Goal: Complete application form

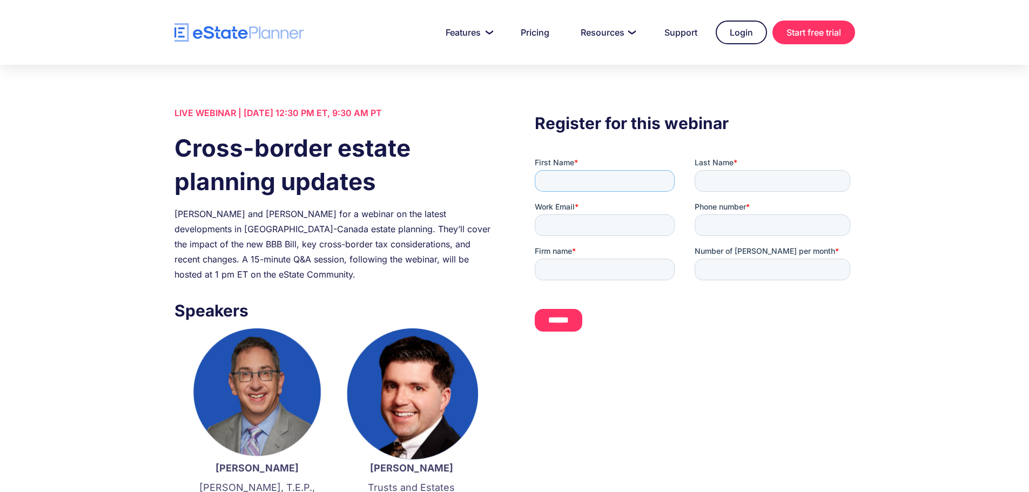
click at [585, 171] on input "First Name *" at bounding box center [605, 181] width 140 height 22
type input "****"
click at [747, 179] on input "Last Name *" at bounding box center [772, 181] width 156 height 22
type input "******"
click at [612, 229] on input "Work Email *" at bounding box center [605, 225] width 140 height 22
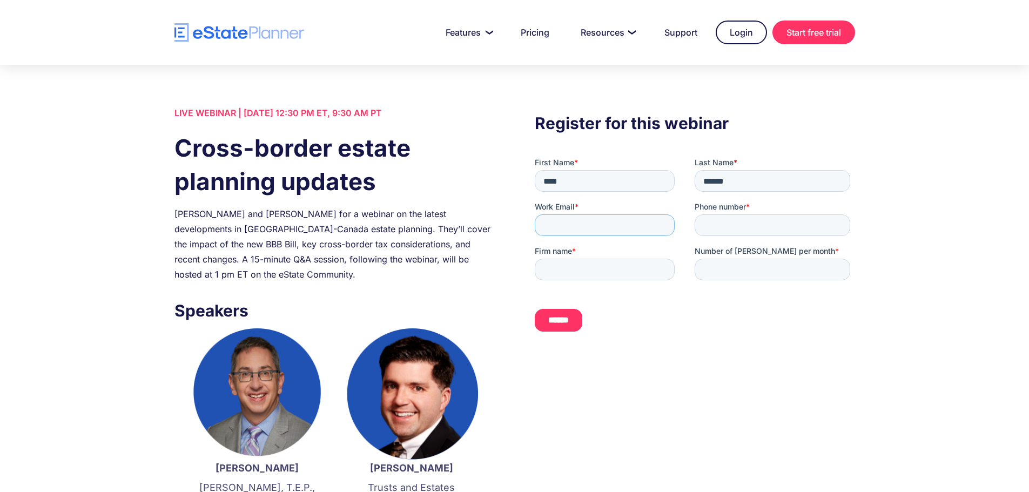
type input "**********"
click at [757, 212] on div "Phone number *" at bounding box center [774, 218] width 160 height 35
click at [757, 224] on input "Phone number *" at bounding box center [772, 225] width 156 height 22
type input "**********"
click at [616, 262] on input "Firm name *" at bounding box center [605, 270] width 140 height 22
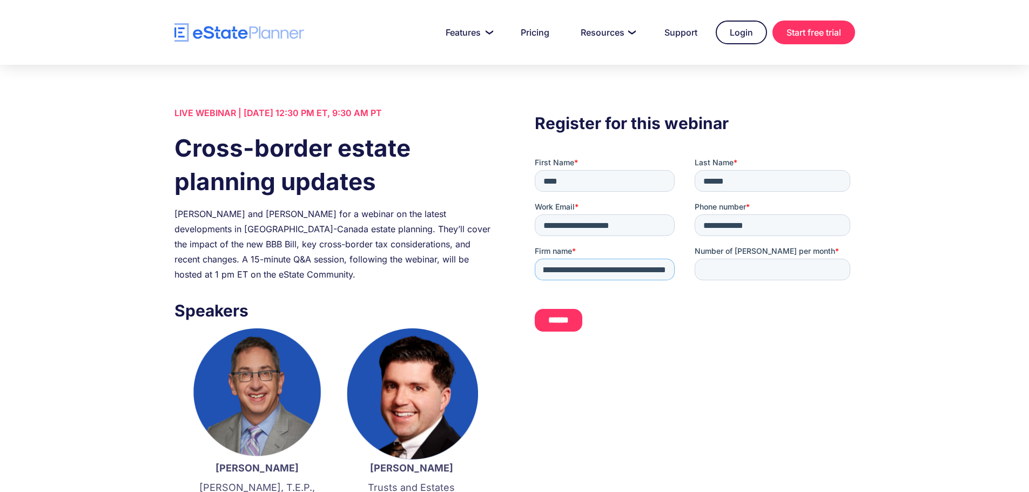
scroll to position [0, 42]
type input "**********"
click at [837, 268] on input "*" at bounding box center [772, 270] width 156 height 22
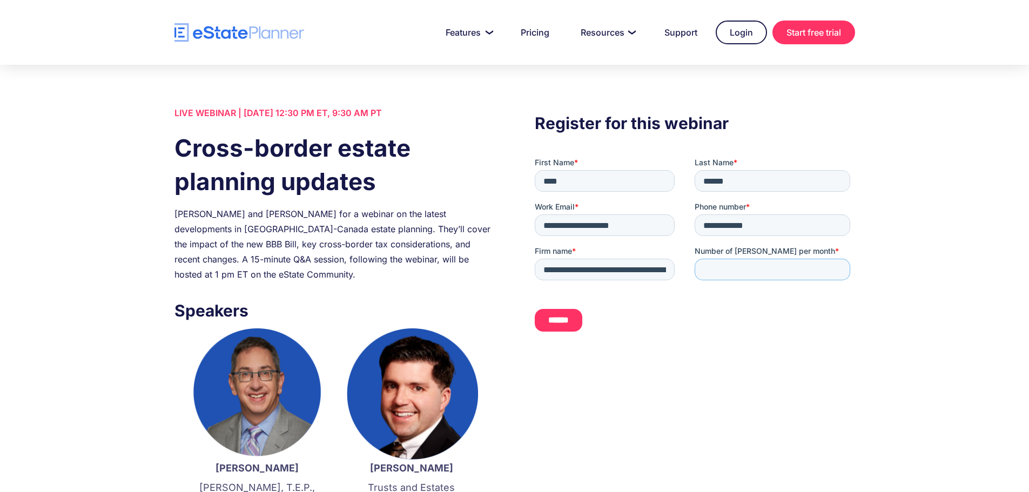
click at [837, 268] on input "*" at bounding box center [772, 270] width 156 height 22
click at [838, 268] on input "*" at bounding box center [772, 270] width 156 height 22
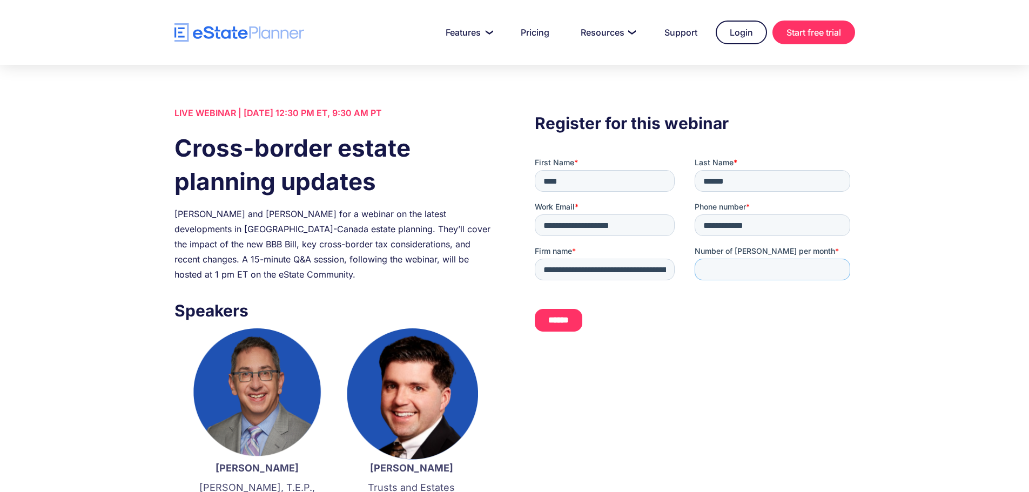
type input "*"
click at [836, 268] on input "*" at bounding box center [772, 270] width 156 height 22
click at [578, 321] on input "******" at bounding box center [559, 320] width 48 height 23
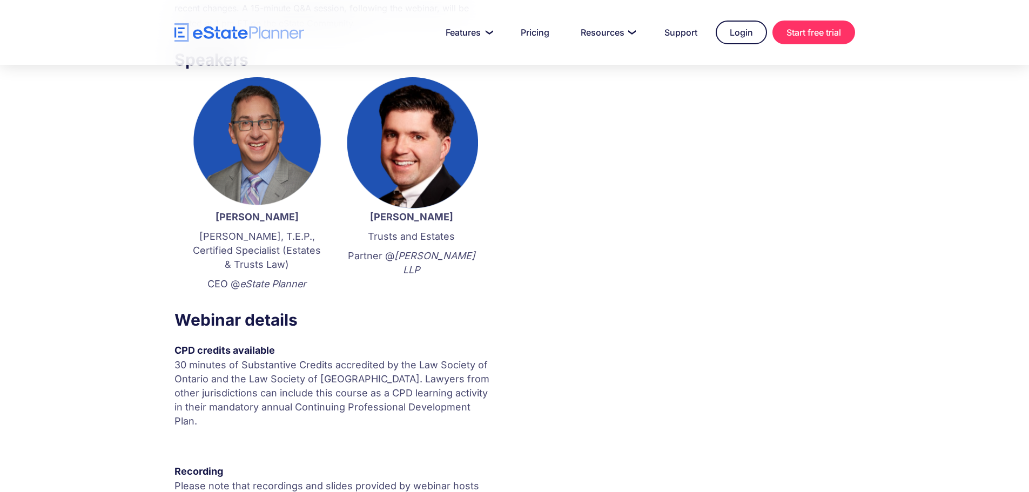
scroll to position [250, 0]
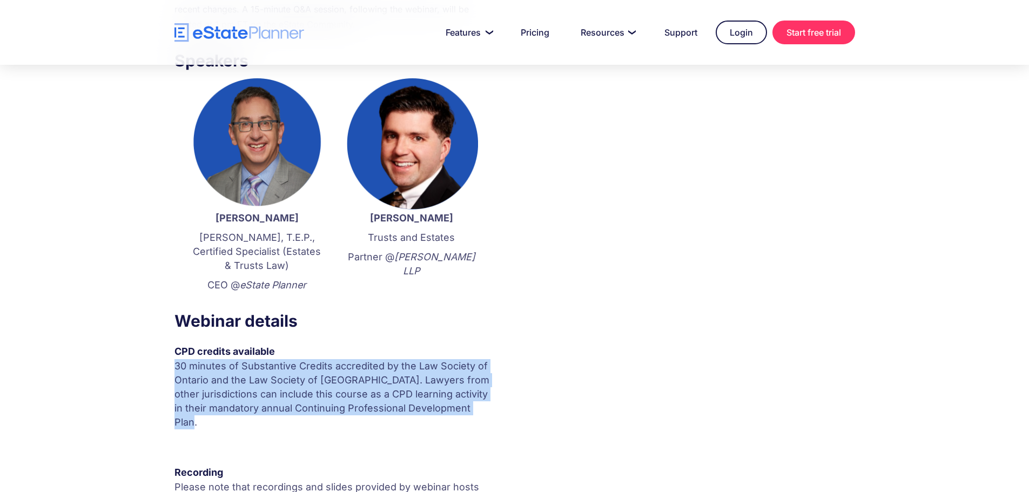
drag, startPoint x: 273, startPoint y: 347, endPoint x: 465, endPoint y: 413, distance: 203.0
click at [465, 413] on div "CPD credits available 30 minutes of Substantive Credits accredited by the Law S…" at bounding box center [334, 399] width 320 height 110
click at [465, 413] on p "30 minutes of Substantive Credits accredited by the Law Society of Ontario and …" at bounding box center [334, 394] width 320 height 70
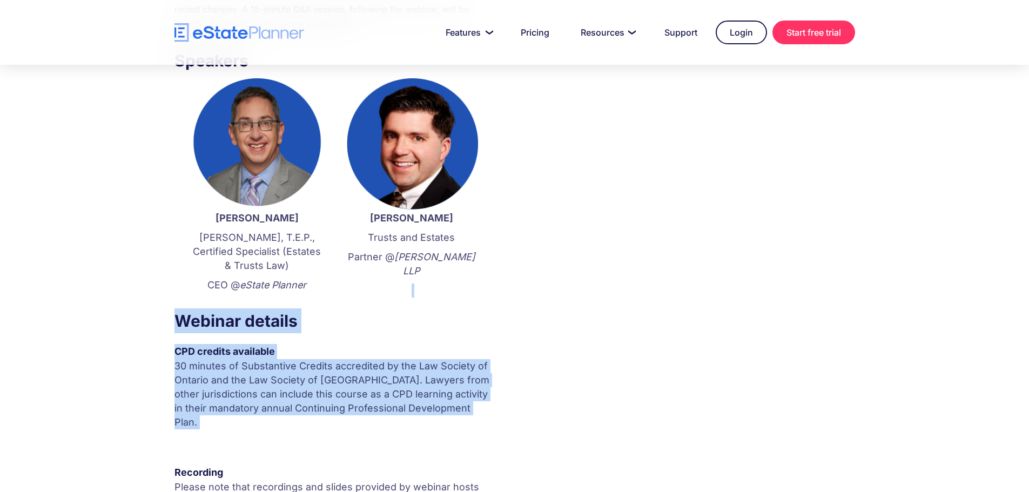
drag, startPoint x: 465, startPoint y: 411, endPoint x: 400, endPoint y: 300, distance: 129.7
click at [400, 300] on div "LIVE WEBINAR | [DATE] 12:30 PM ET, 9:30 AM PT Cross-border estate planning upda…" at bounding box center [334, 206] width 320 height 703
click at [400, 300] on div "[PERSON_NAME] Trusts and Estates Partner @ [PERSON_NAME] LLP ‍" at bounding box center [411, 257] width 133 height 92
drag, startPoint x: 400, startPoint y: 300, endPoint x: 488, endPoint y: 416, distance: 145.7
click at [488, 416] on div "LIVE WEBINAR | [DATE] 12:30 PM ET, 9:30 AM PT Cross-border estate planning upda…" at bounding box center [334, 206] width 320 height 703
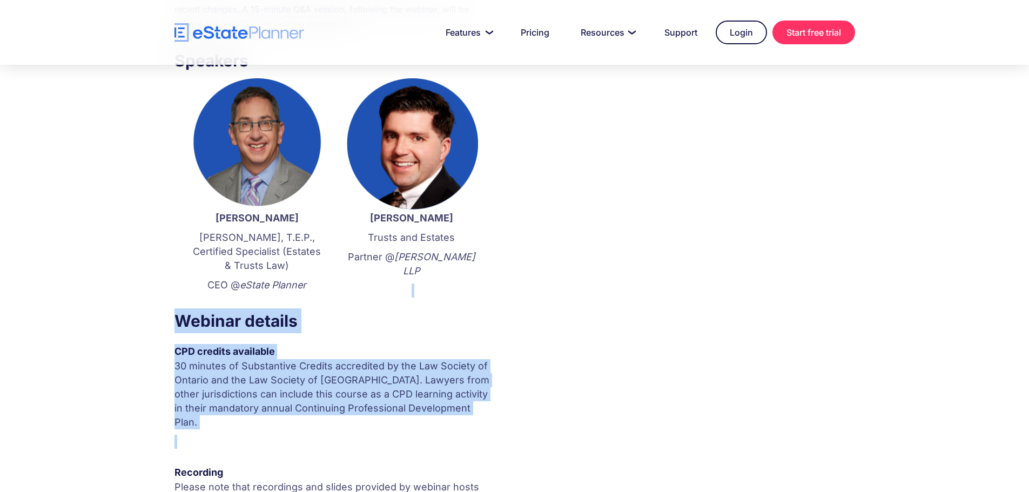
click at [488, 416] on div "30 minutes of Substantive Credits accredited by the Law Society of Ontario and …" at bounding box center [334, 406] width 320 height 95
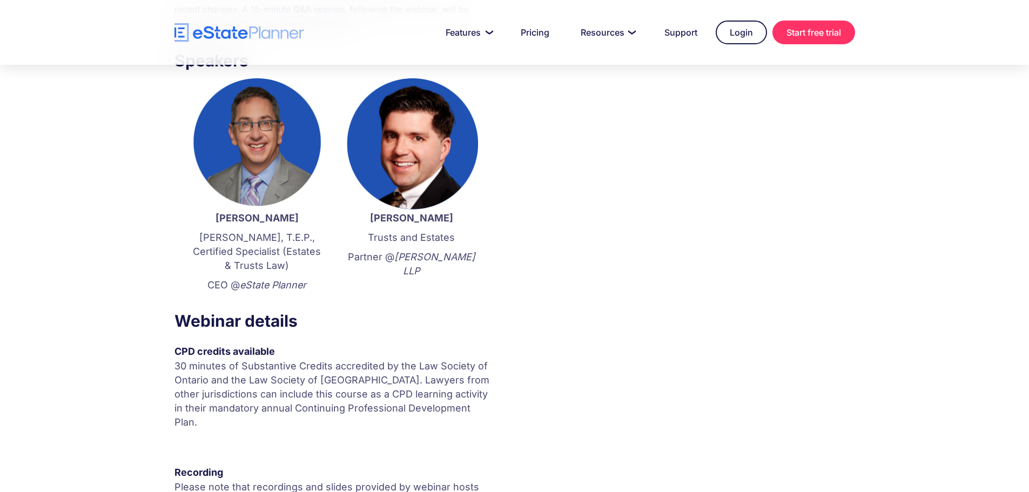
scroll to position [0, 0]
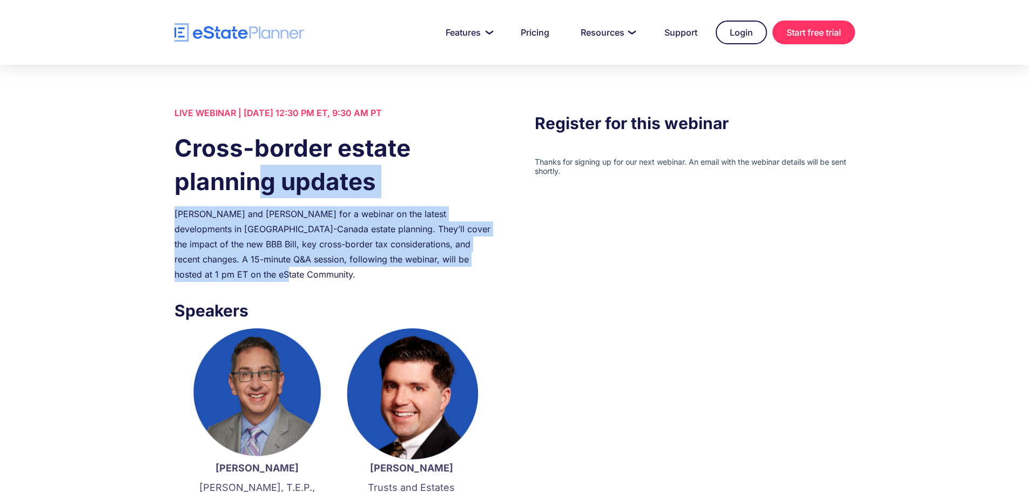
drag, startPoint x: 264, startPoint y: 197, endPoint x: 344, endPoint y: 275, distance: 111.9
click at [344, 275] on div "LIVE WEBINAR | [DATE] 12:30 PM ET, 9:30 AM PT Cross-border estate planning upda…" at bounding box center [334, 456] width 320 height 703
click at [344, 275] on div "[PERSON_NAME] and [PERSON_NAME] for a webinar on the latest developments in [GE…" at bounding box center [334, 244] width 320 height 76
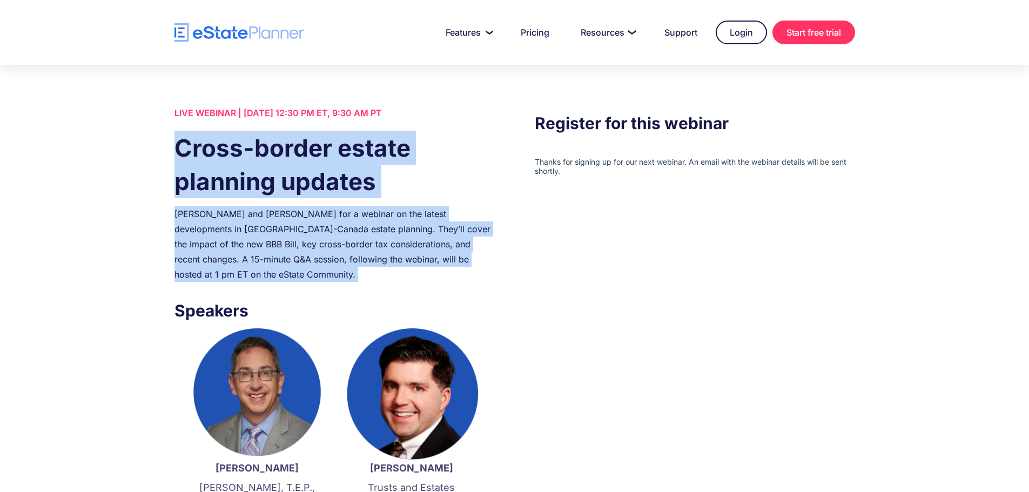
drag, startPoint x: 344, startPoint y: 275, endPoint x: 135, endPoint y: 157, distance: 240.1
click at [135, 157] on div "LIVE WEBINAR | [DATE] 12:30 PM ET, 9:30 AM PT Cross-border estate planning upda…" at bounding box center [514, 457] width 1029 height 784
drag, startPoint x: 135, startPoint y: 157, endPoint x: 330, endPoint y: 271, distance: 226.1
click at [330, 271] on div "LIVE WEBINAR | [DATE] 12:30 PM ET, 9:30 AM PT Cross-border estate planning upda…" at bounding box center [514, 457] width 1029 height 784
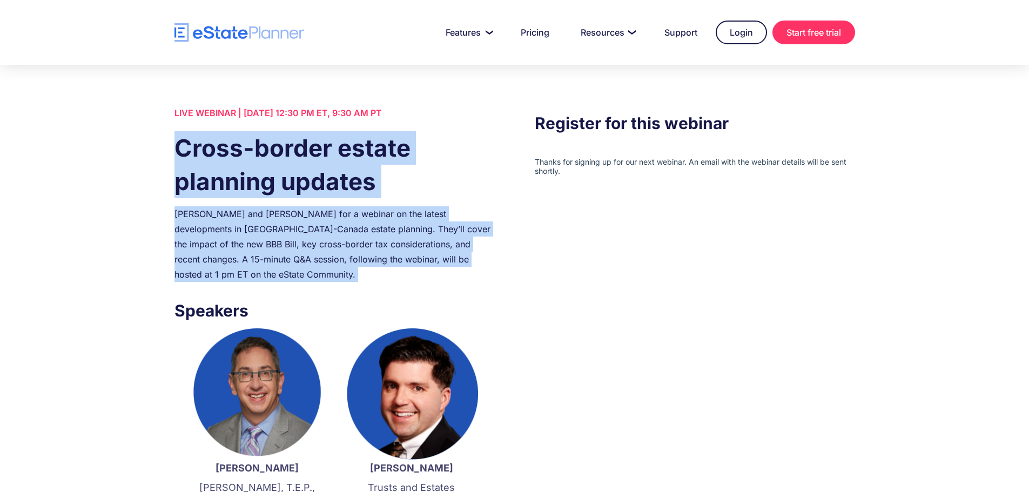
click at [330, 271] on div "[PERSON_NAME] and [PERSON_NAME] for a webinar on the latest developments in [GE…" at bounding box center [334, 244] width 320 height 76
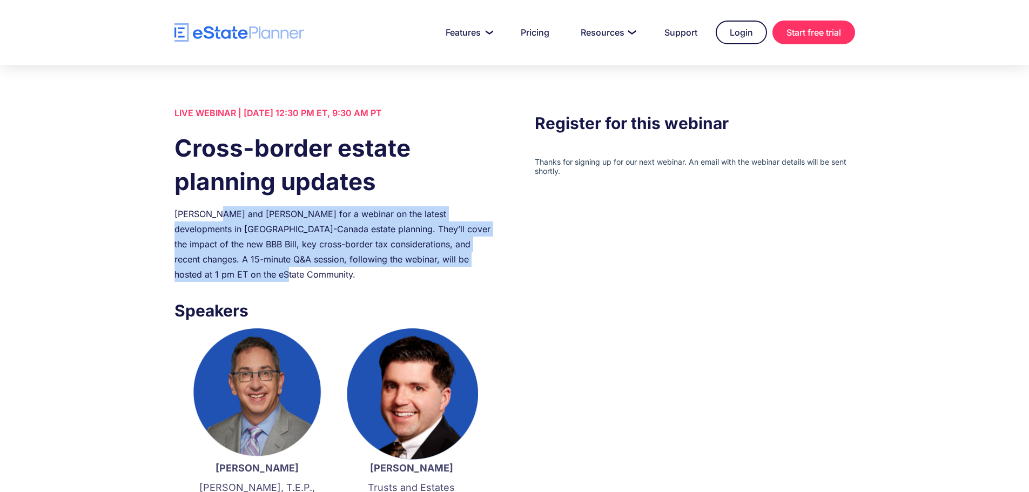
drag, startPoint x: 366, startPoint y: 271, endPoint x: 137, endPoint y: 160, distance: 254.5
click at [156, 172] on div "LIVE WEBINAR | [DATE] 12:30 PM ET, 9:30 AM PT Cross-border estate planning upda…" at bounding box center [514, 457] width 1029 height 784
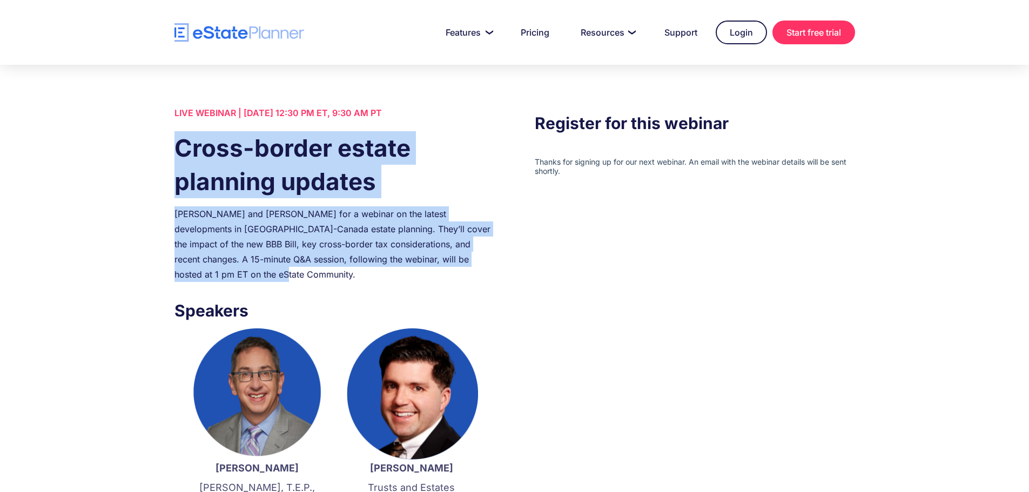
drag, startPoint x: 174, startPoint y: 148, endPoint x: 302, endPoint y: 274, distance: 179.5
click at [302, 274] on div "LIVE WEBINAR | [DATE] 12:30 PM ET, 9:30 AM PT Cross-border estate planning upda…" at bounding box center [334, 456] width 320 height 703
click at [303, 274] on div "[PERSON_NAME] and [PERSON_NAME] for a webinar on the latest developments in [GE…" at bounding box center [334, 244] width 320 height 76
